Goal: Check status: Check status

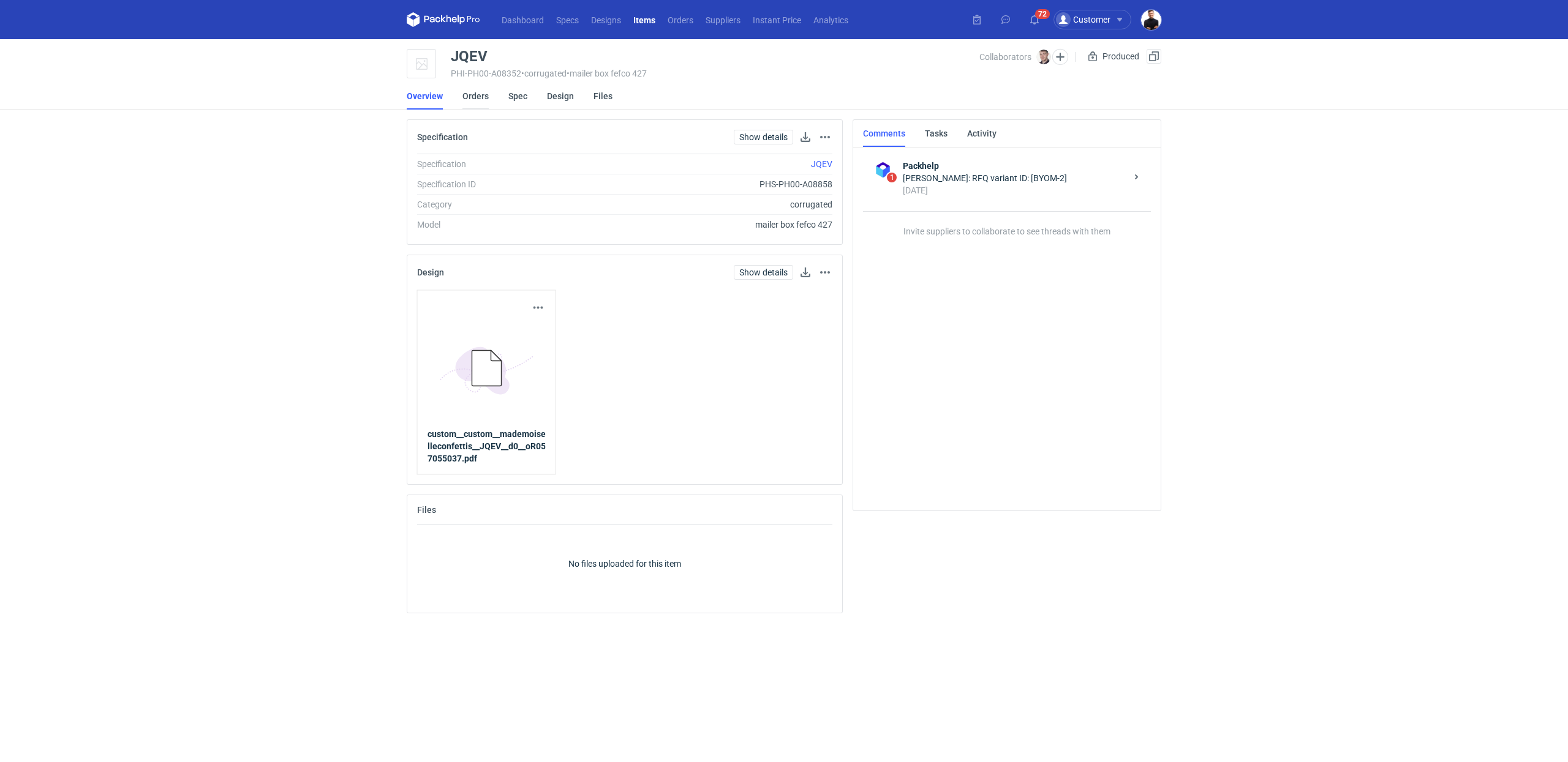
click at [485, 90] on link "Orders" at bounding box center [475, 96] width 26 height 27
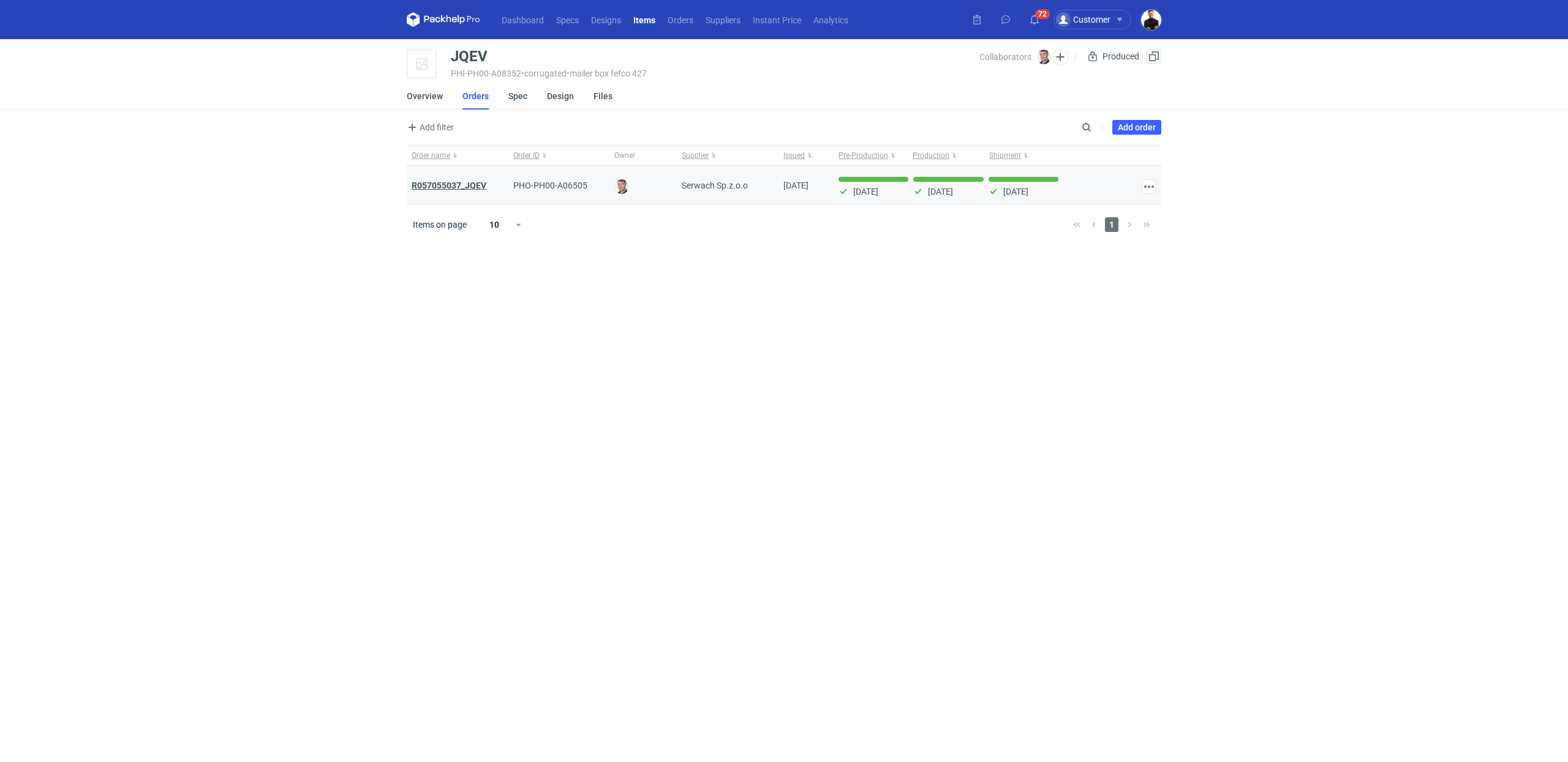
click at [453, 184] on strong "R057055037_JQEV" at bounding box center [449, 185] width 75 height 10
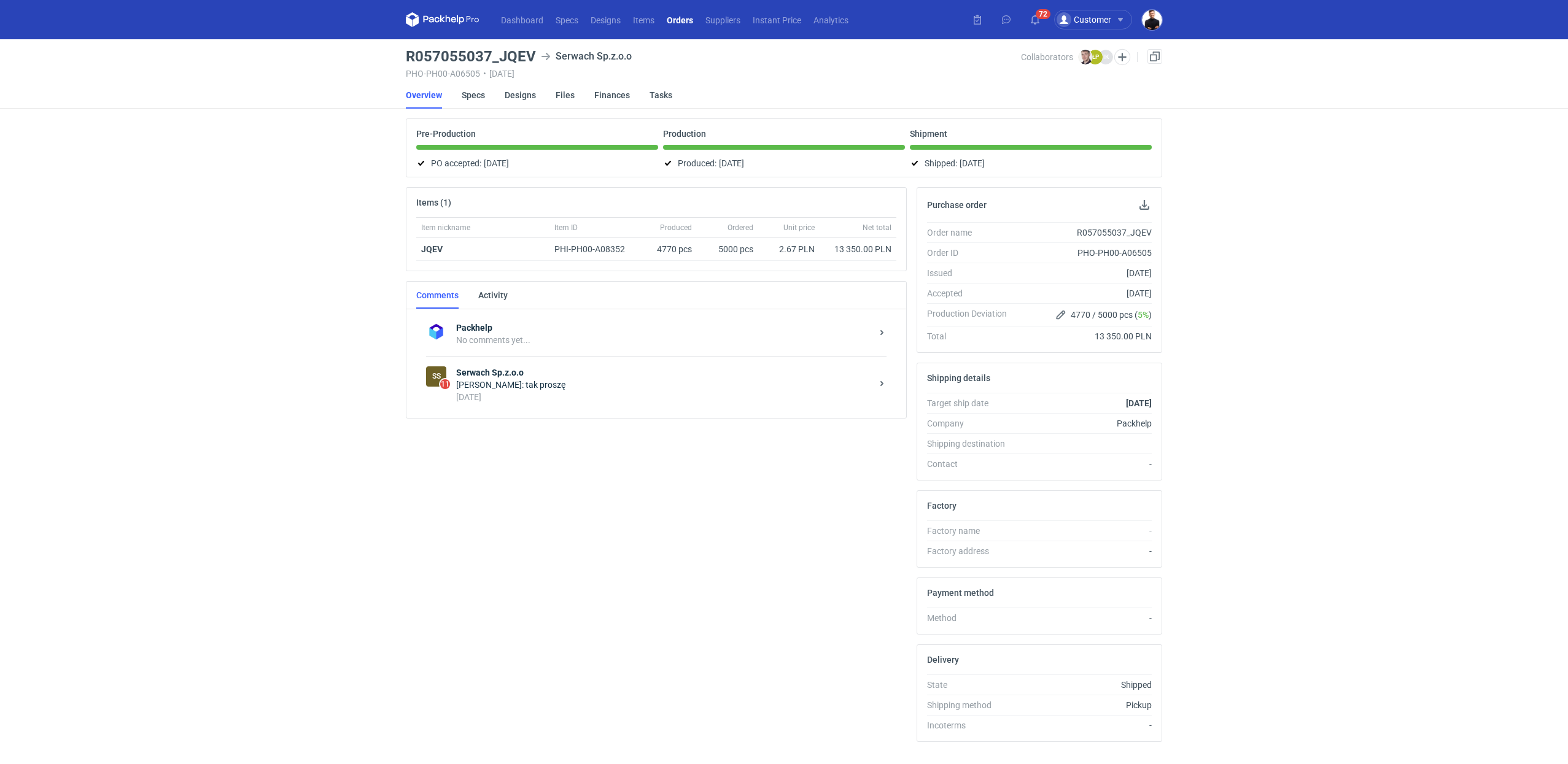
click at [569, 369] on strong "Serwach Sp.z.o.o" at bounding box center [664, 373] width 416 height 12
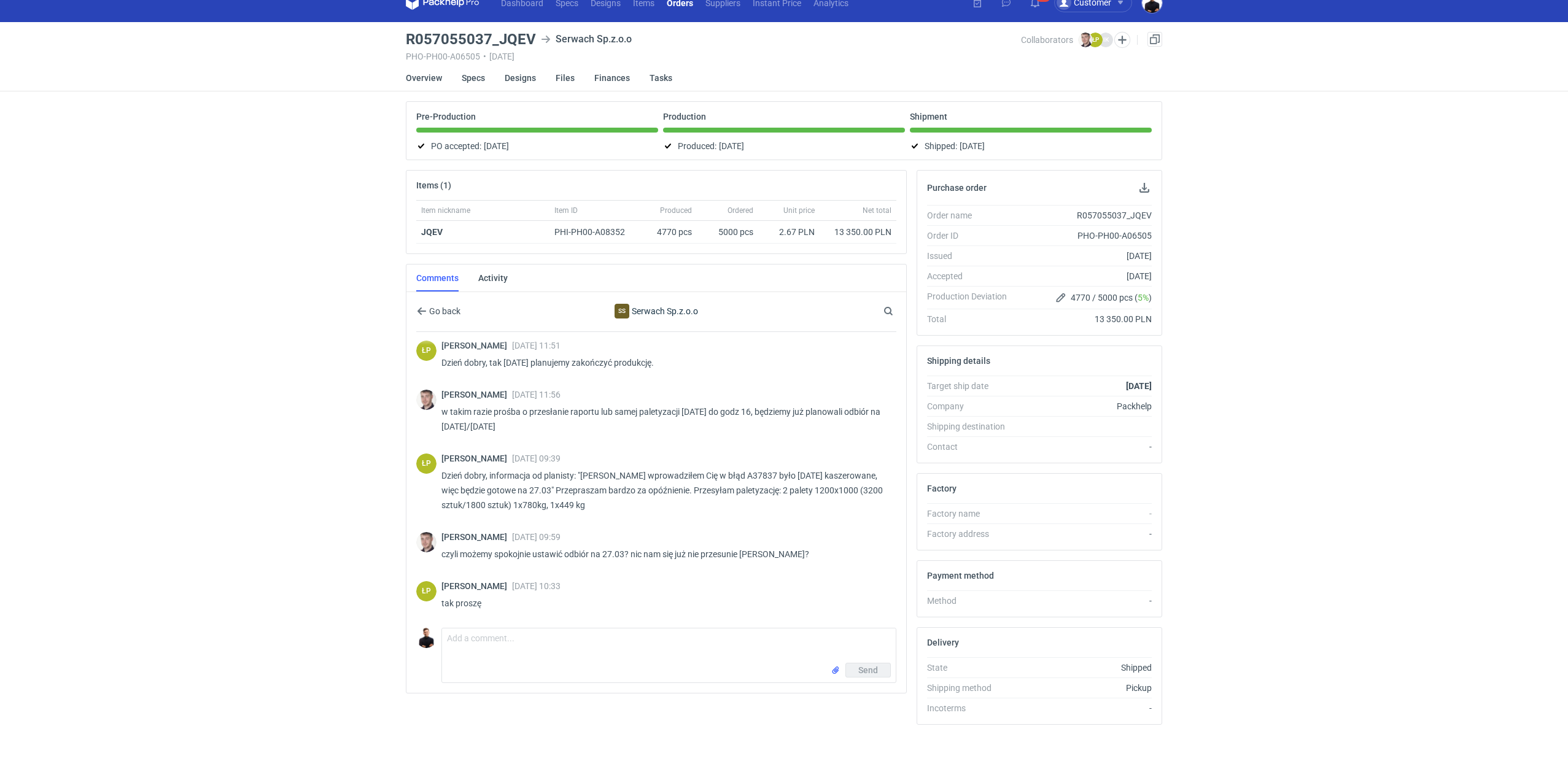
scroll to position [17, 0]
drag, startPoint x: 598, startPoint y: 489, endPoint x: 667, endPoint y: 509, distance: 71.8
click at [667, 509] on p "Dzień dobry, informacja od planisty: "Łukasz wprowadziłem Cię w błąd A37837 był…" at bounding box center [664, 490] width 445 height 44
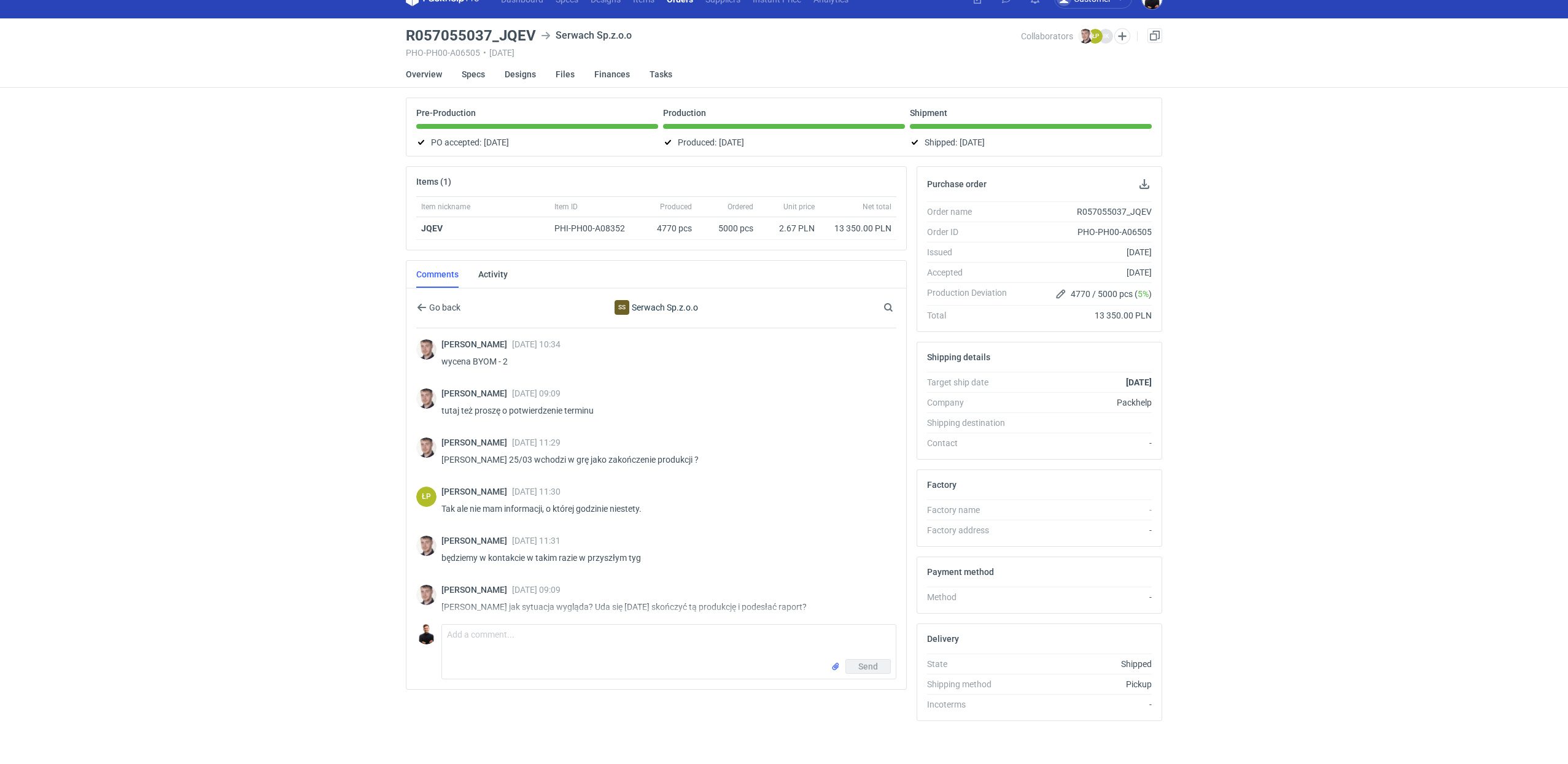
scroll to position [297, 0]
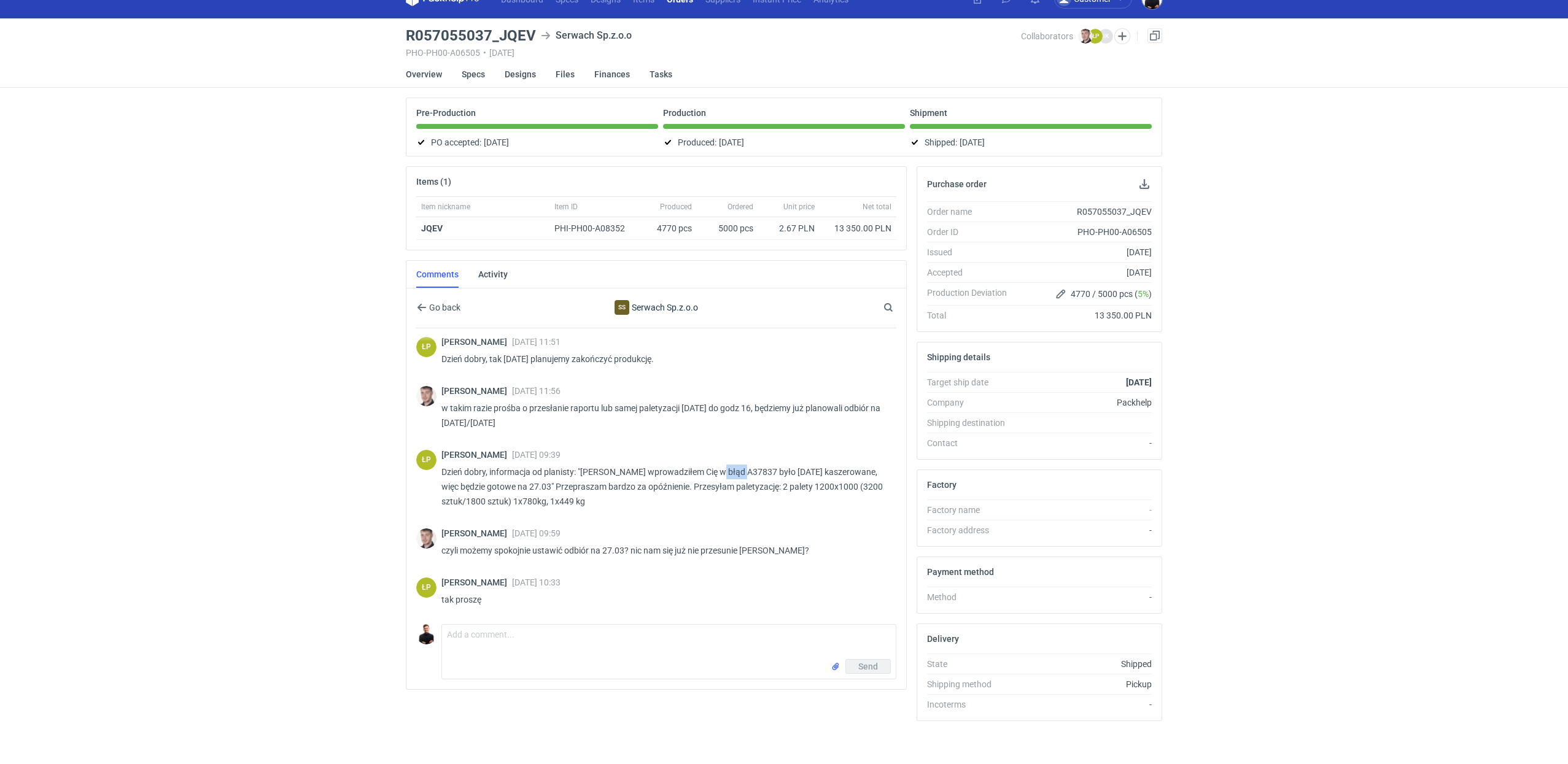
drag, startPoint x: 713, startPoint y: 468, endPoint x: 742, endPoint y: 468, distance: 29.0
click at [742, 468] on p "Dzień dobry, informacja od planisty: "Łukasz wprowadziłem Cię w błąd A37837 był…" at bounding box center [664, 486] width 445 height 44
click at [739, 468] on p "Dzień dobry, informacja od planisty: "Łukasz wprowadziłem Cię w błąd A37837 był…" at bounding box center [664, 486] width 445 height 44
drag, startPoint x: 709, startPoint y: 469, endPoint x: 743, endPoint y: 467, distance: 34.1
click at [743, 467] on p "Dzień dobry, informacja od planisty: "Łukasz wprowadziłem Cię w błąd A37837 był…" at bounding box center [664, 486] width 445 height 44
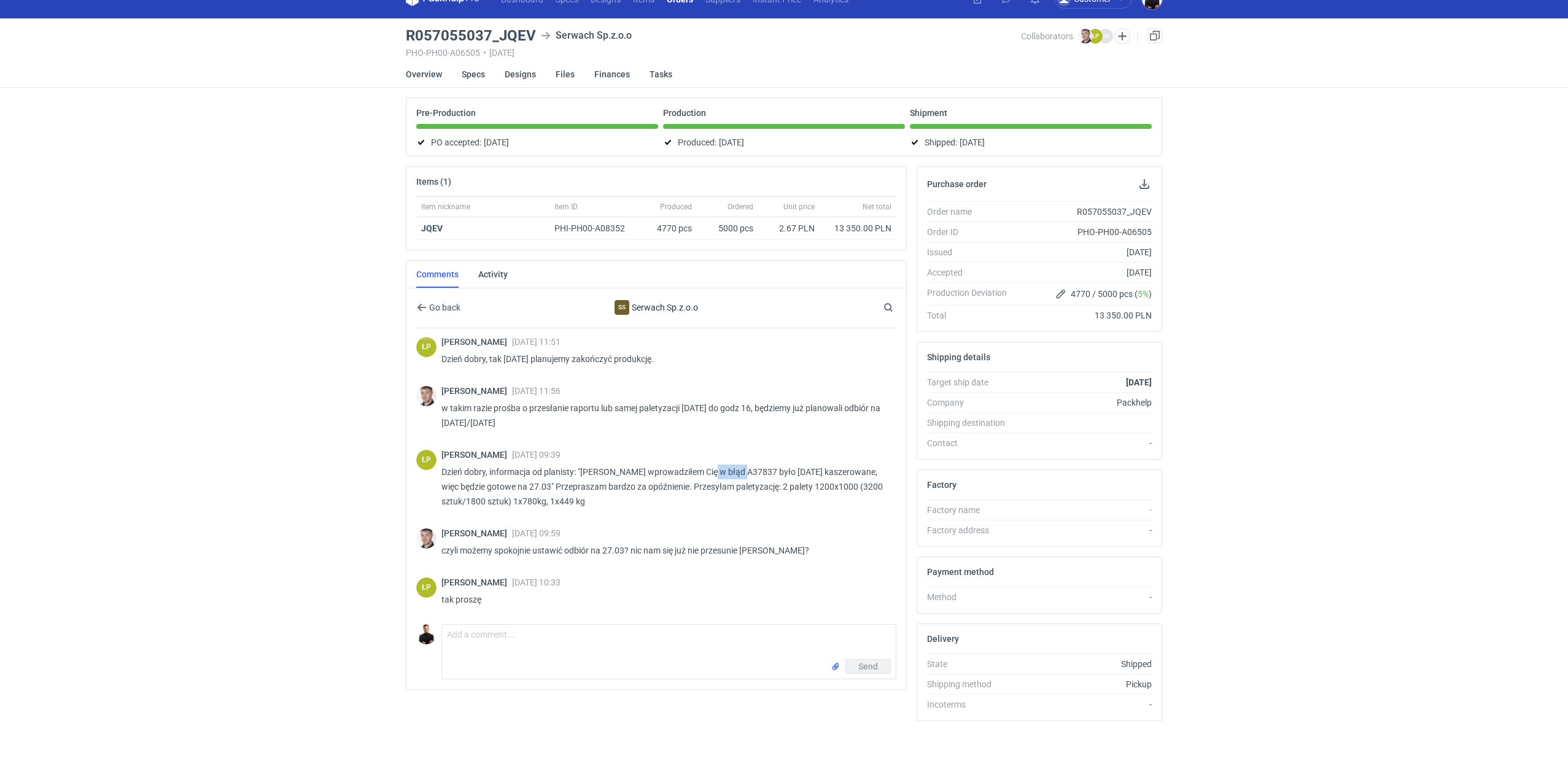
copy p "A37837"
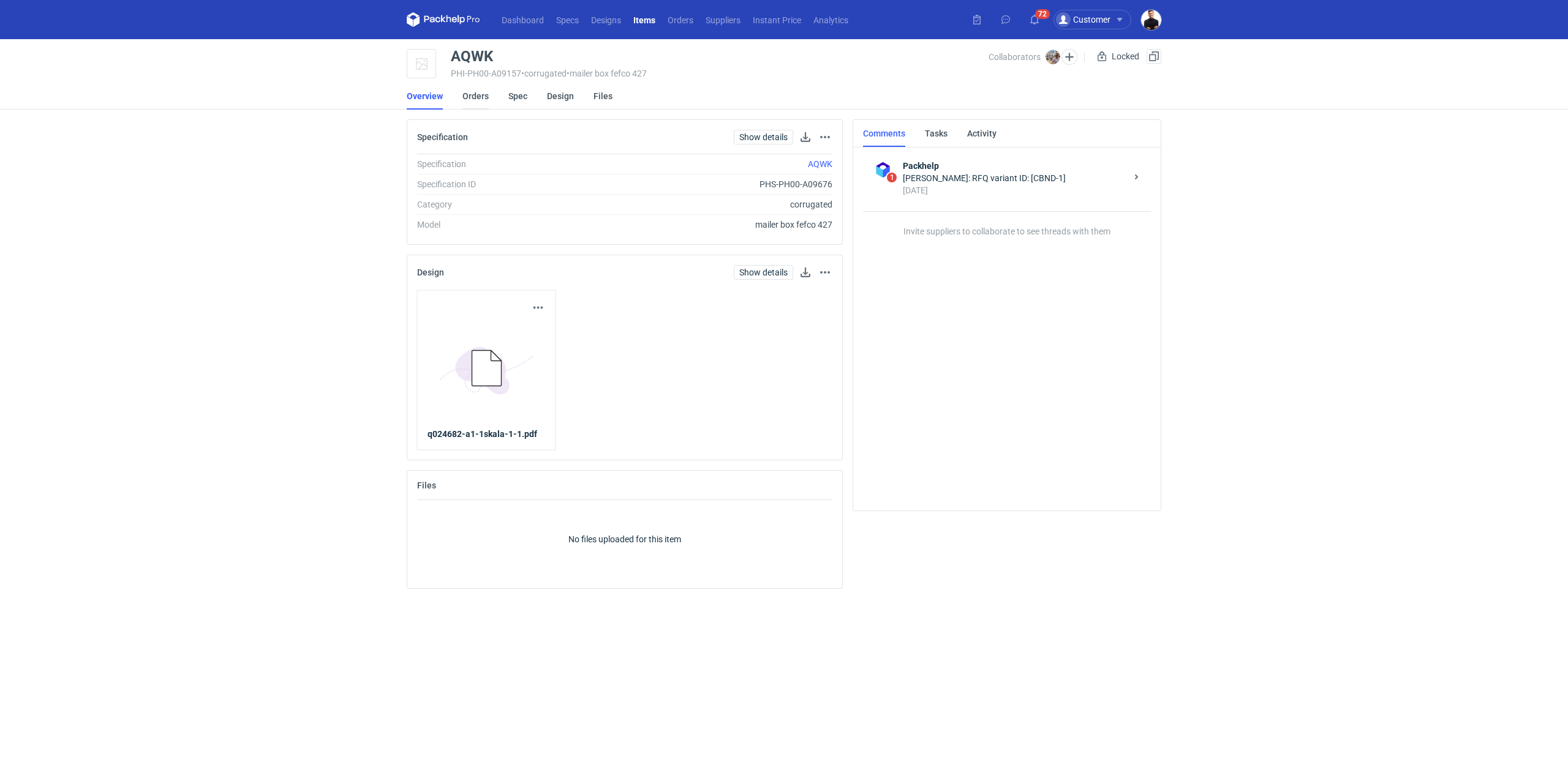
click at [463, 95] on link "Orders" at bounding box center [475, 96] width 26 height 27
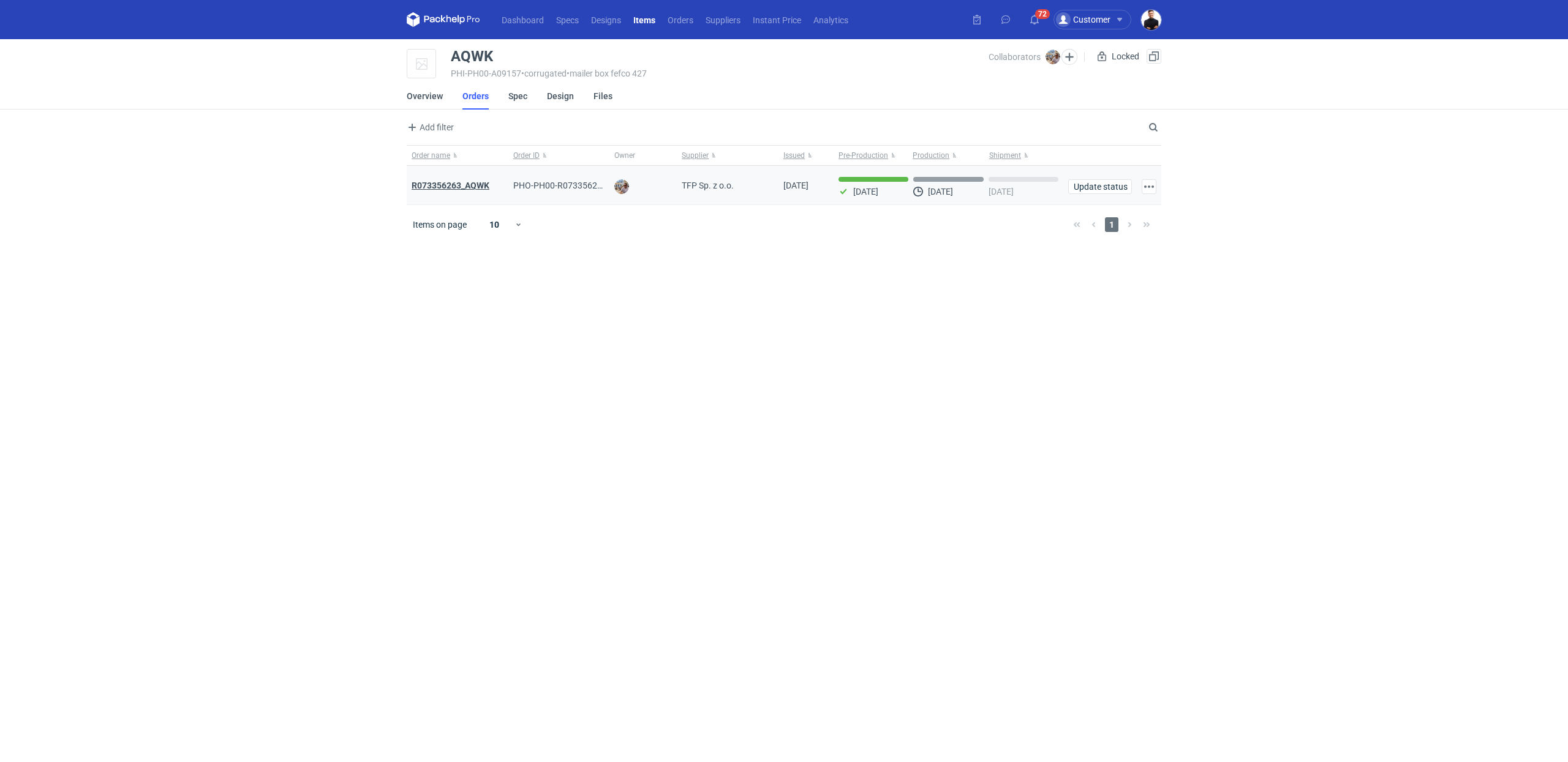
click at [456, 185] on strong "R073356263_AQWK" at bounding box center [450, 185] width 78 height 10
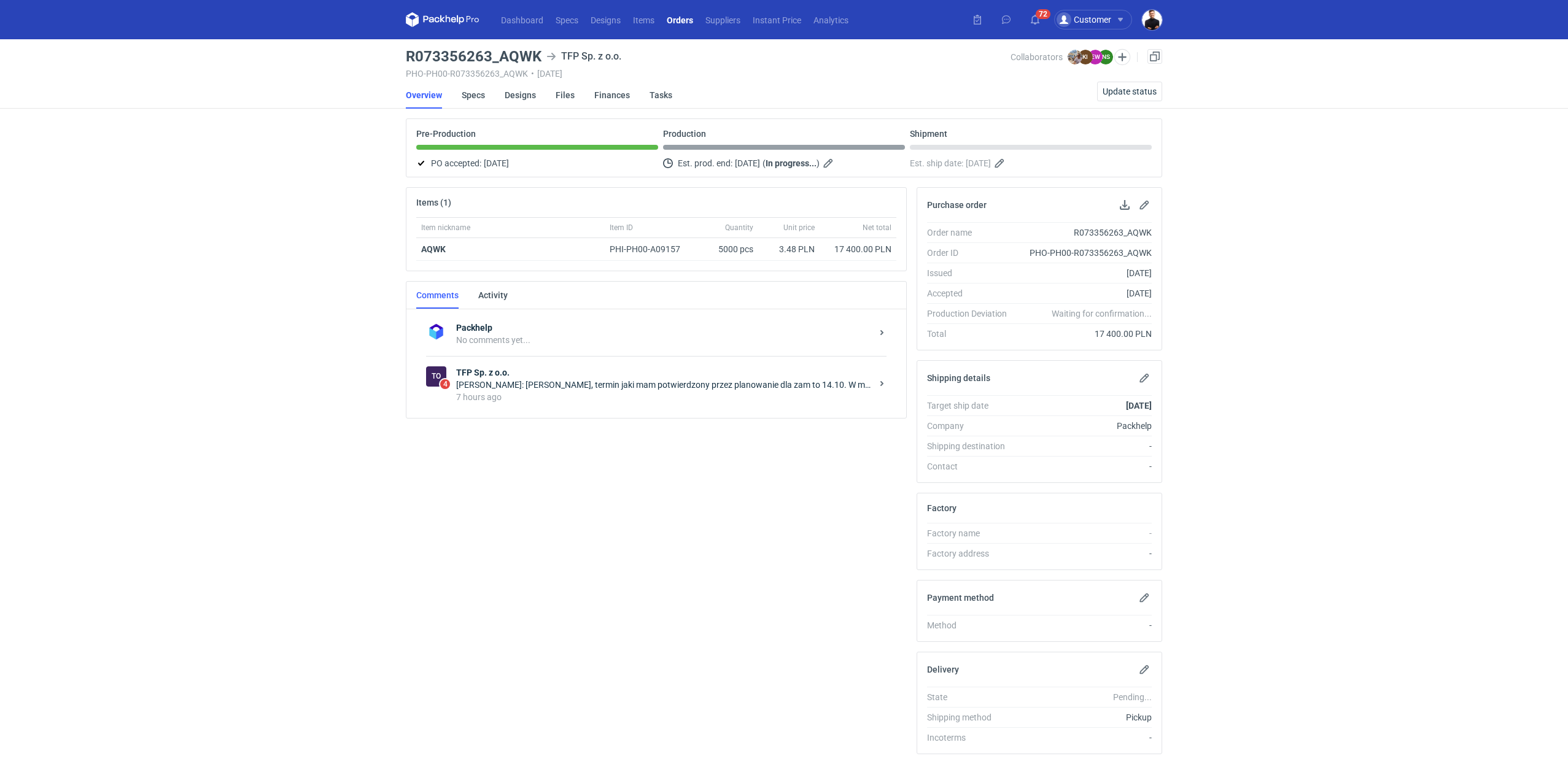
click at [565, 386] on div "[PERSON_NAME]: [PERSON_NAME], termin jaki mam potwierdzony przez planowanie dla…" at bounding box center [664, 385] width 416 height 12
